Goal: Check status

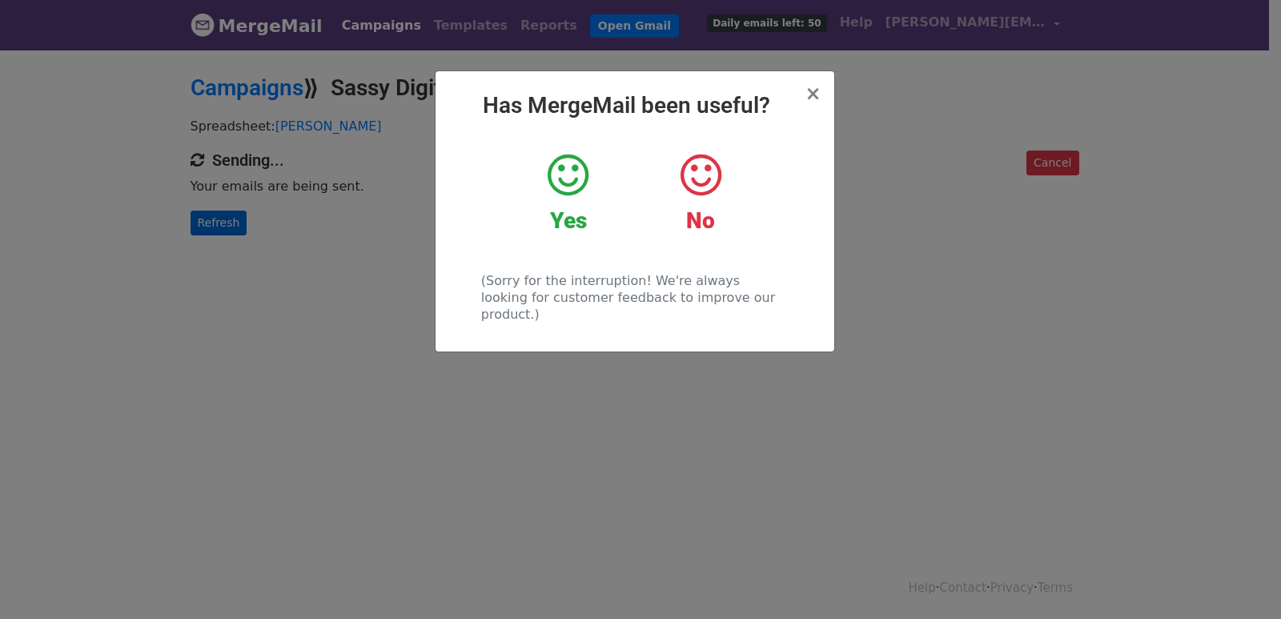
drag, startPoint x: 275, startPoint y: 231, endPoint x: 221, endPoint y: 223, distance: 54.2
click at [258, 231] on div "× Has MergeMail been useful? Yes No (Sorry for the interruption! We're always l…" at bounding box center [640, 333] width 1281 height 571
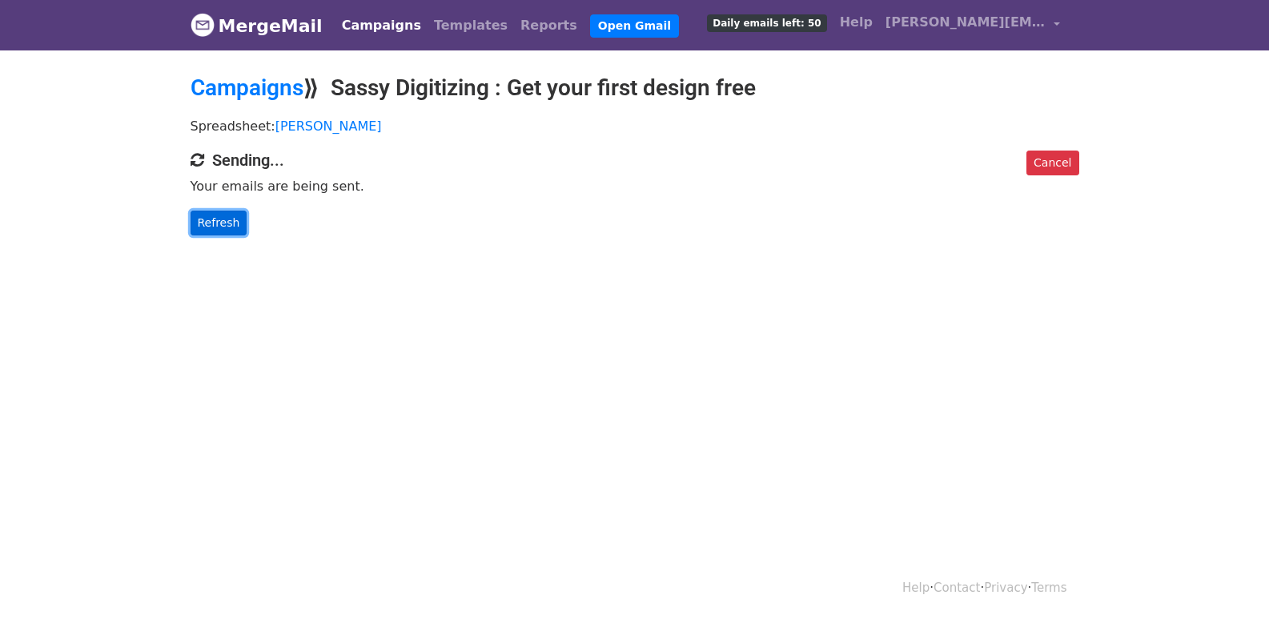
click at [220, 223] on link "Refresh" at bounding box center [219, 223] width 57 height 25
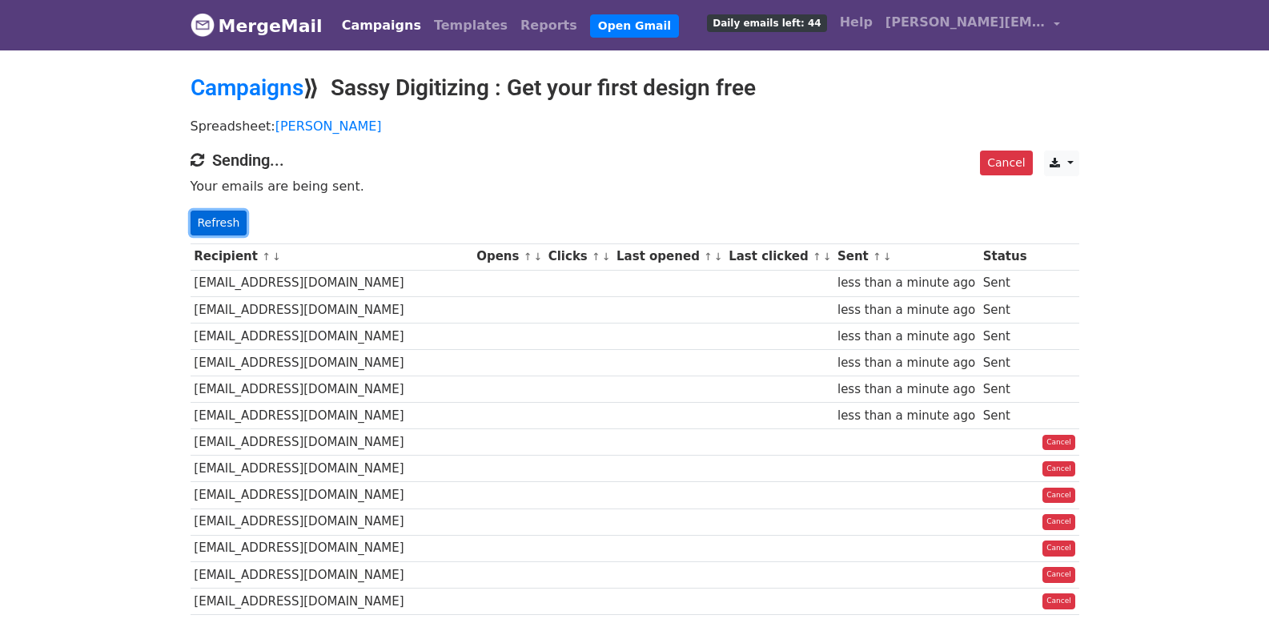
click at [201, 221] on link "Refresh" at bounding box center [219, 223] width 57 height 25
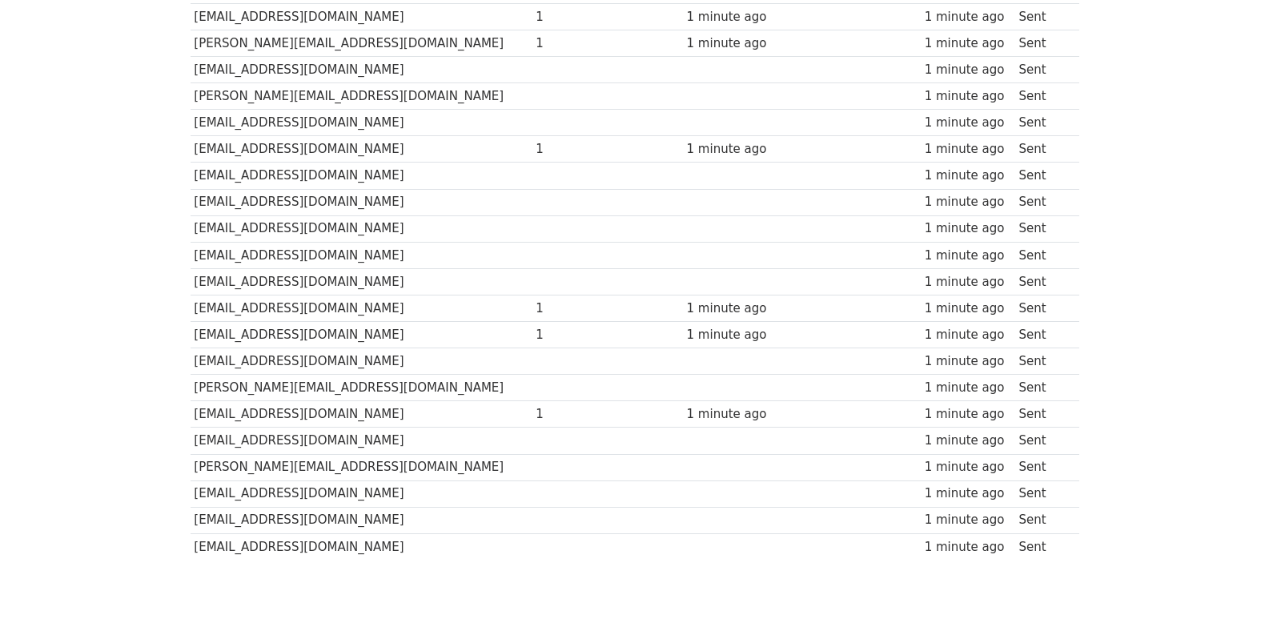
scroll to position [1115, 0]
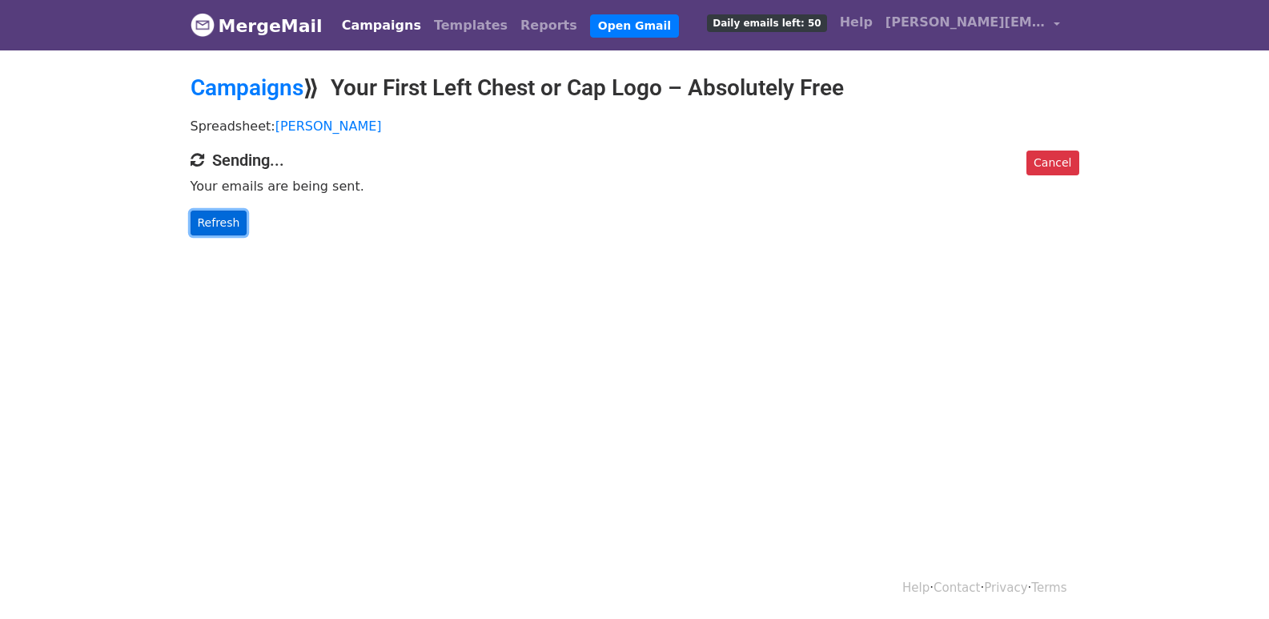
click at [225, 227] on link "Refresh" at bounding box center [219, 223] width 57 height 25
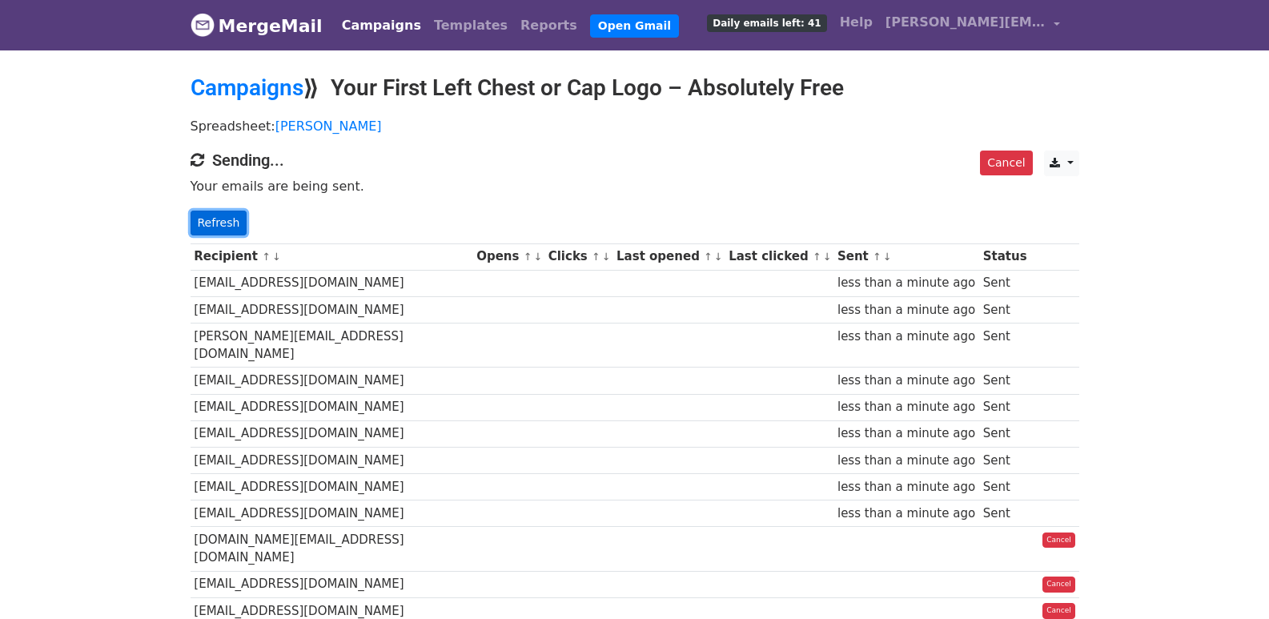
click at [222, 219] on link "Refresh" at bounding box center [219, 223] width 57 height 25
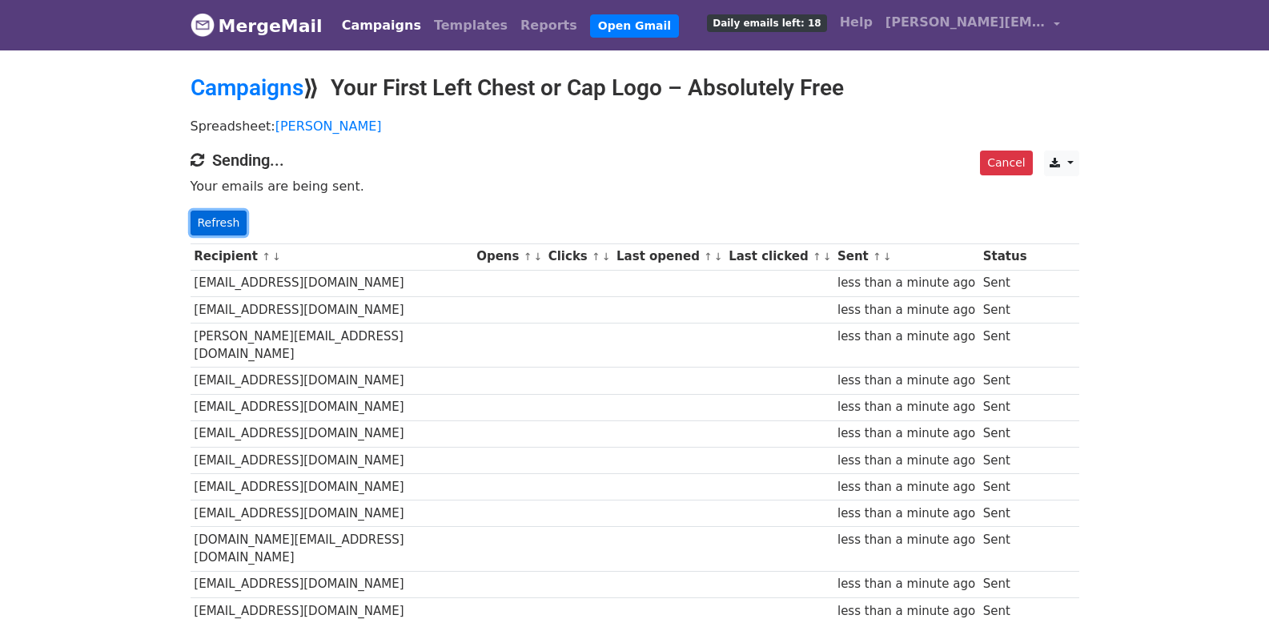
click at [210, 221] on link "Refresh" at bounding box center [219, 223] width 57 height 25
